Goal: Transaction & Acquisition: Book appointment/travel/reservation

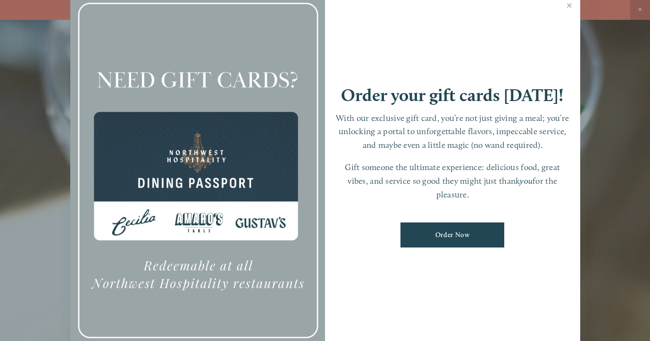
scroll to position [20, 0]
click at [569, 15] on link "Close" at bounding box center [570, 6] width 18 height 26
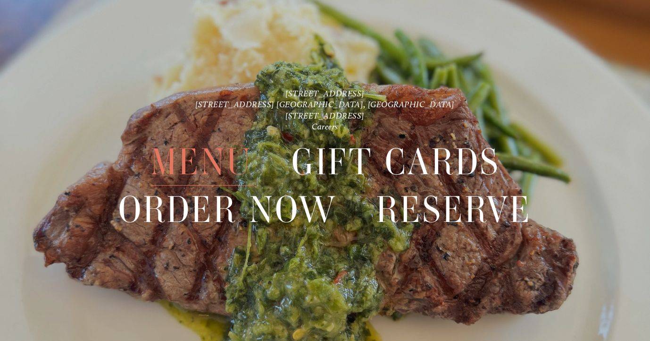
click at [181, 155] on span "Menu" at bounding box center [202, 161] width 102 height 47
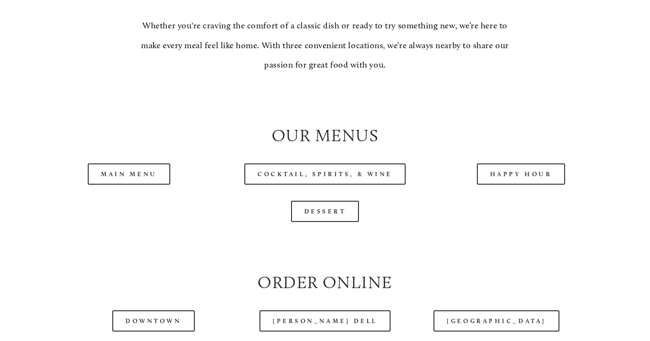
scroll to position [854, 0]
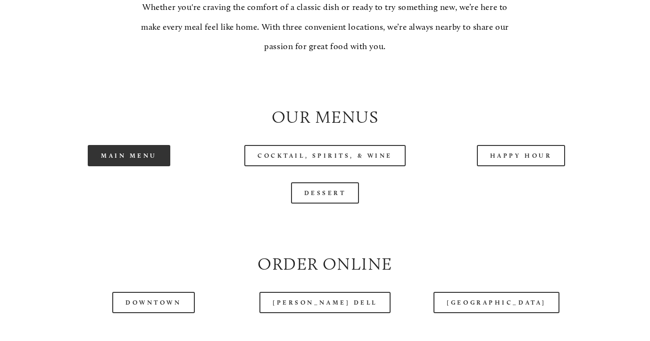
click at [113, 162] on link "Main Menu" at bounding box center [129, 155] width 83 height 21
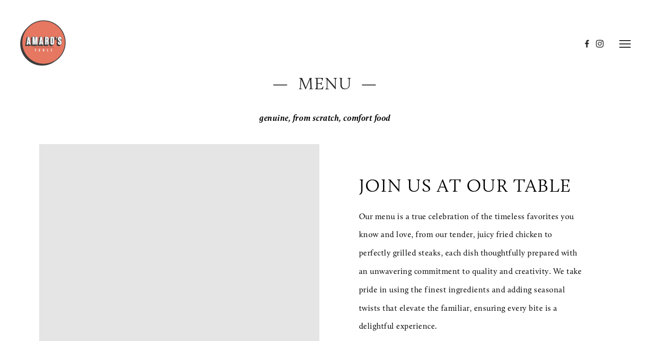
scroll to position [0, 0]
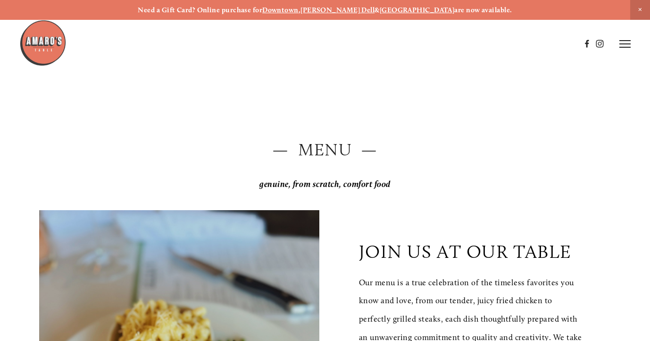
click at [623, 42] on icon at bounding box center [625, 44] width 11 height 8
click at [564, 42] on span "Reserve" at bounding box center [568, 44] width 22 height 8
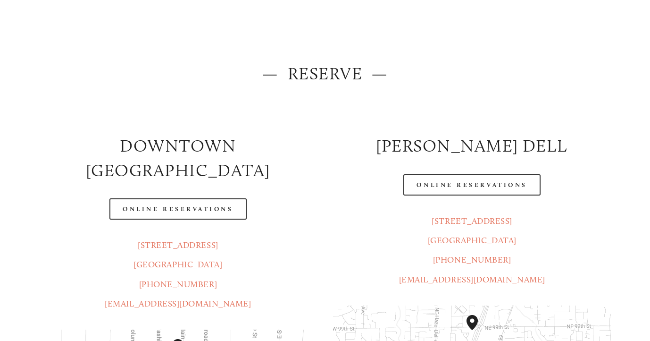
scroll to position [118, 0]
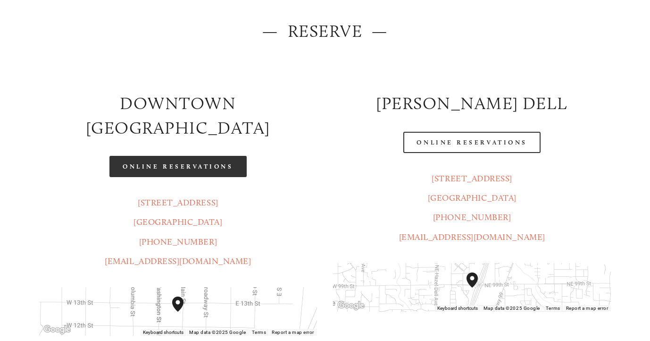
click at [197, 156] on link "Online Reservations" at bounding box center [178, 166] width 137 height 21
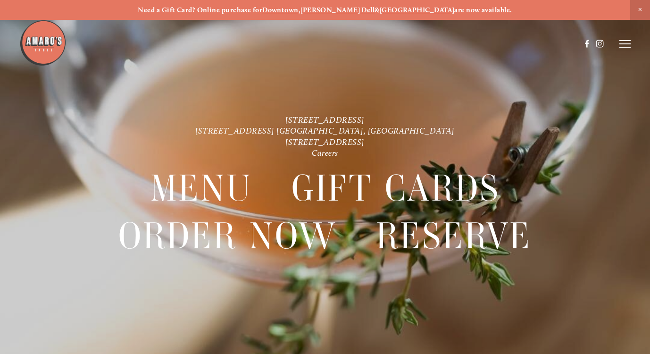
click at [623, 46] on icon at bounding box center [625, 44] width 11 height 8
click at [568, 42] on span "Reserve" at bounding box center [568, 44] width 22 height 8
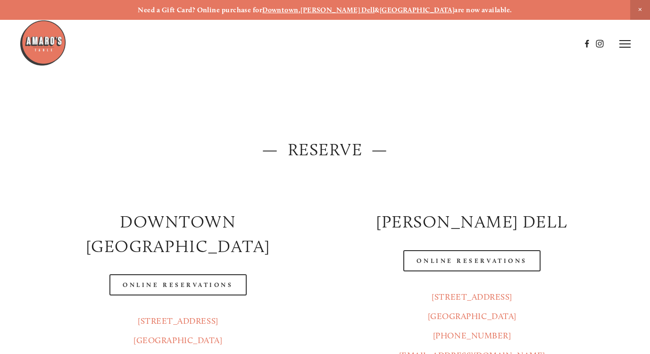
scroll to position [96, 0]
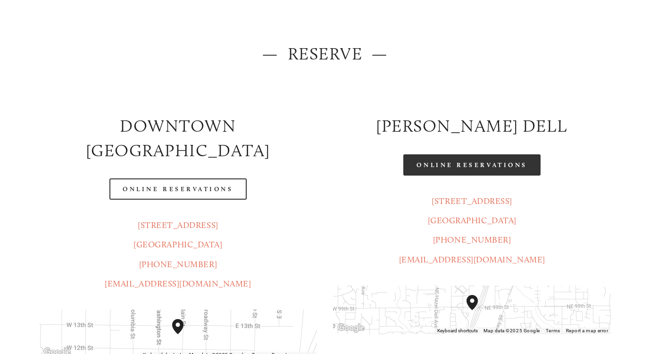
click at [469, 169] on link "Online Reservations" at bounding box center [472, 164] width 137 height 21
